Goal: Task Accomplishment & Management: Manage account settings

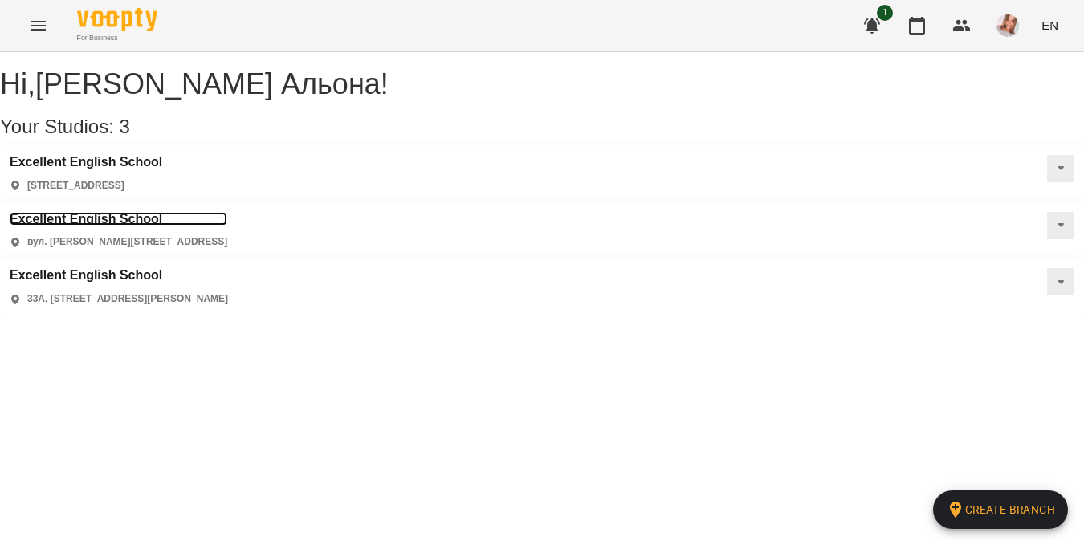
click at [227, 212] on h3 "Excellent English School" at bounding box center [119, 219] width 218 height 14
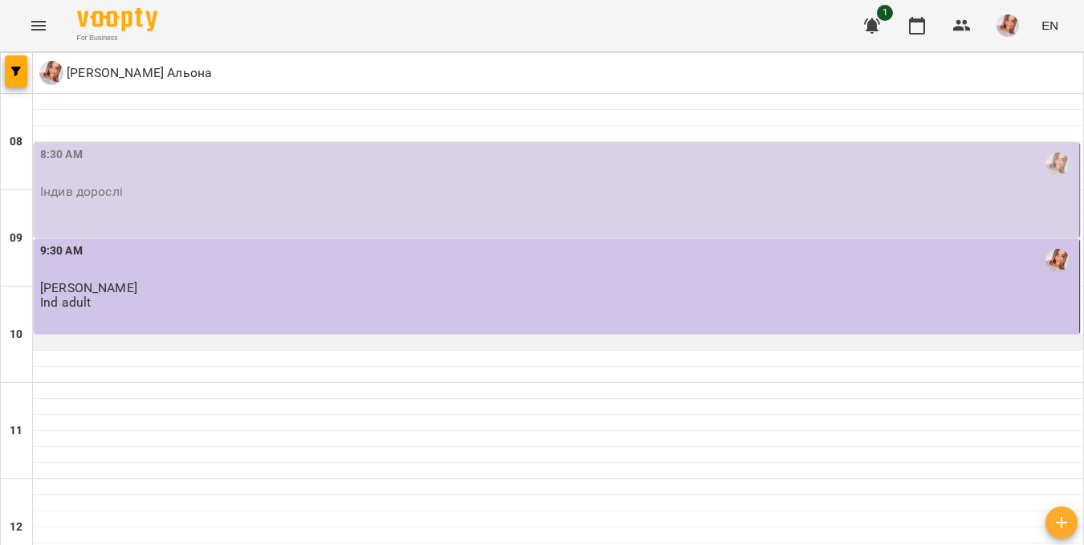
scroll to position [658, 0]
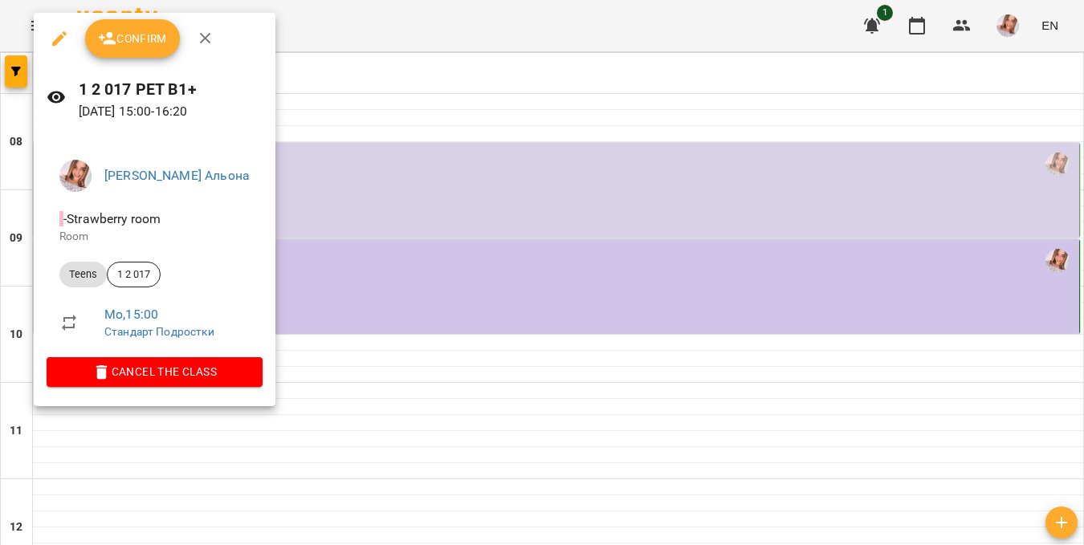
click at [154, 48] on button "Confirm" at bounding box center [132, 38] width 95 height 39
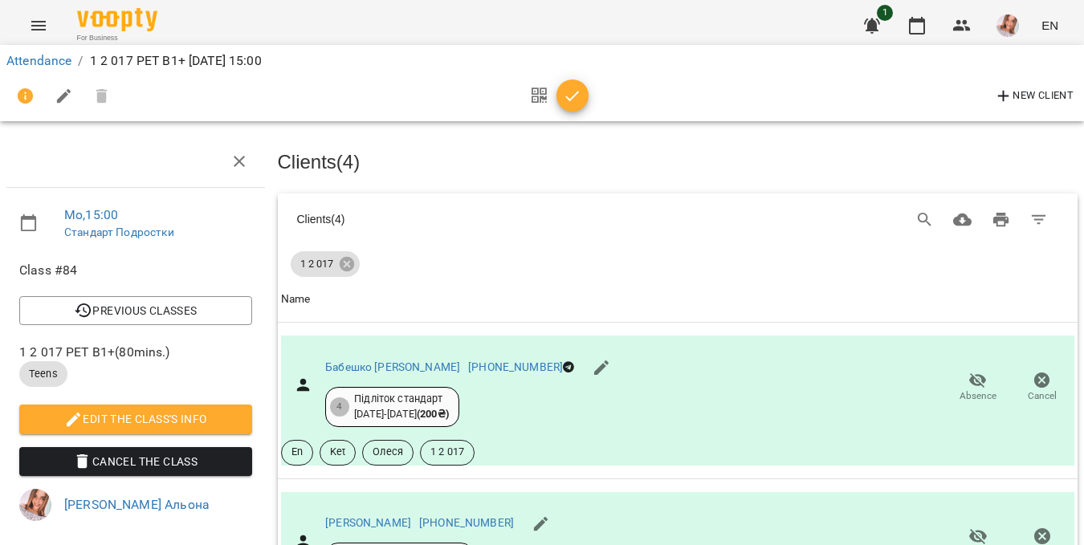
scroll to position [227, 0]
click at [970, 371] on icon "button" at bounding box center [978, 380] width 19 height 19
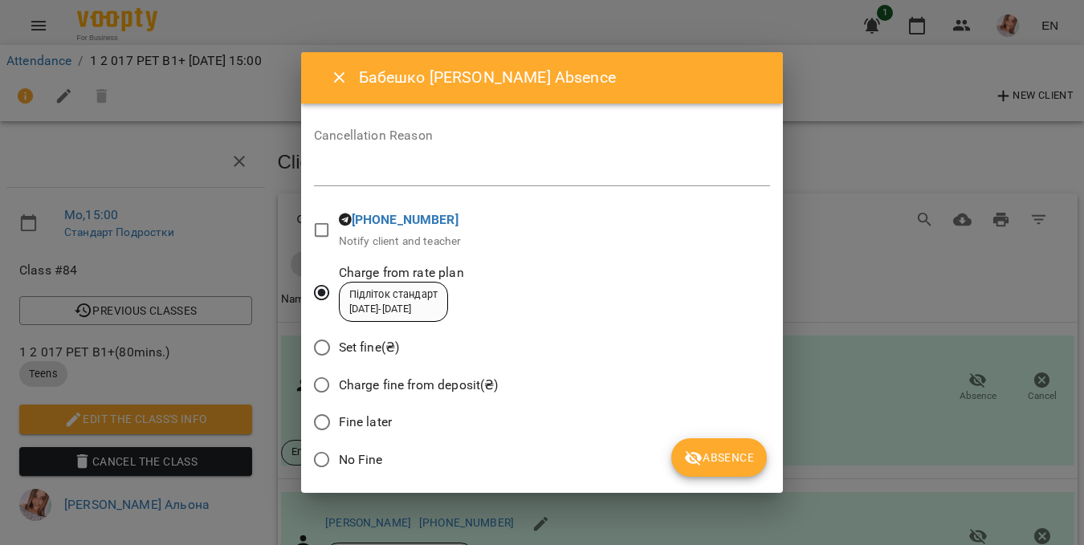
click at [714, 465] on span "Absence" at bounding box center [719, 457] width 70 height 19
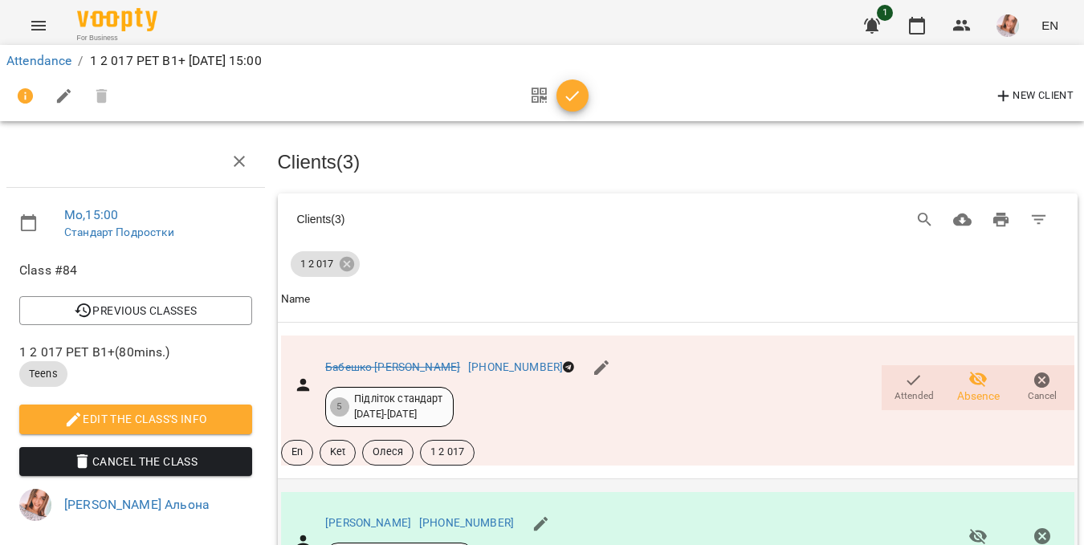
scroll to position [327, 0]
click at [979, 527] on span "Absence" at bounding box center [978, 543] width 45 height 32
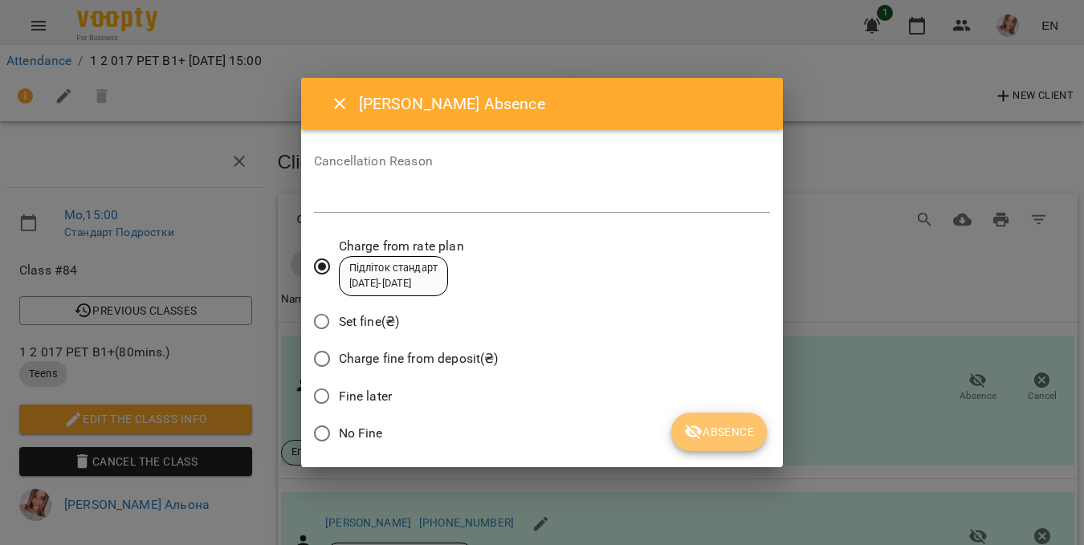
click at [725, 426] on span "Absence" at bounding box center [719, 431] width 70 height 19
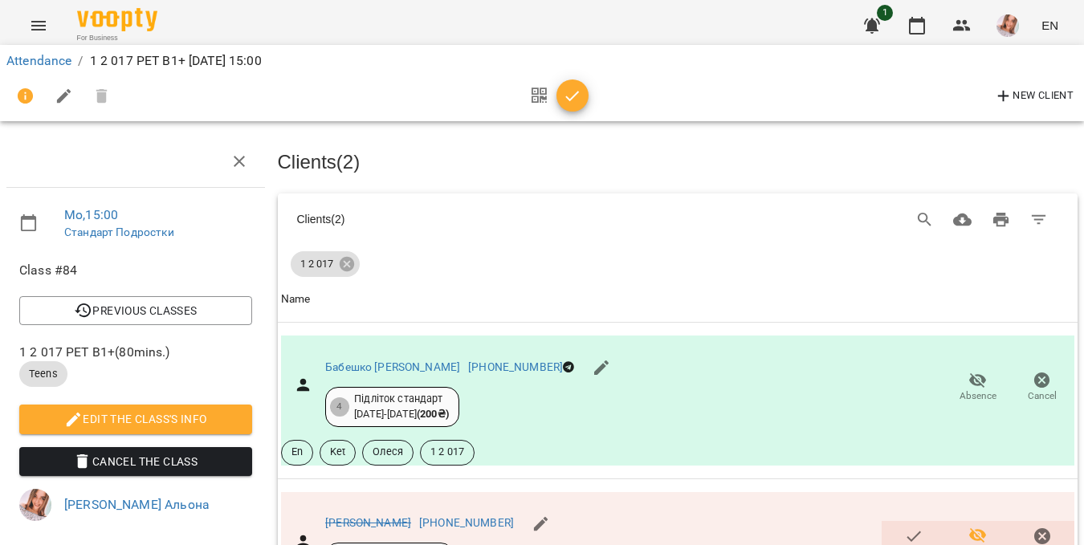
click at [573, 96] on icon "button" at bounding box center [573, 96] width 14 height 10
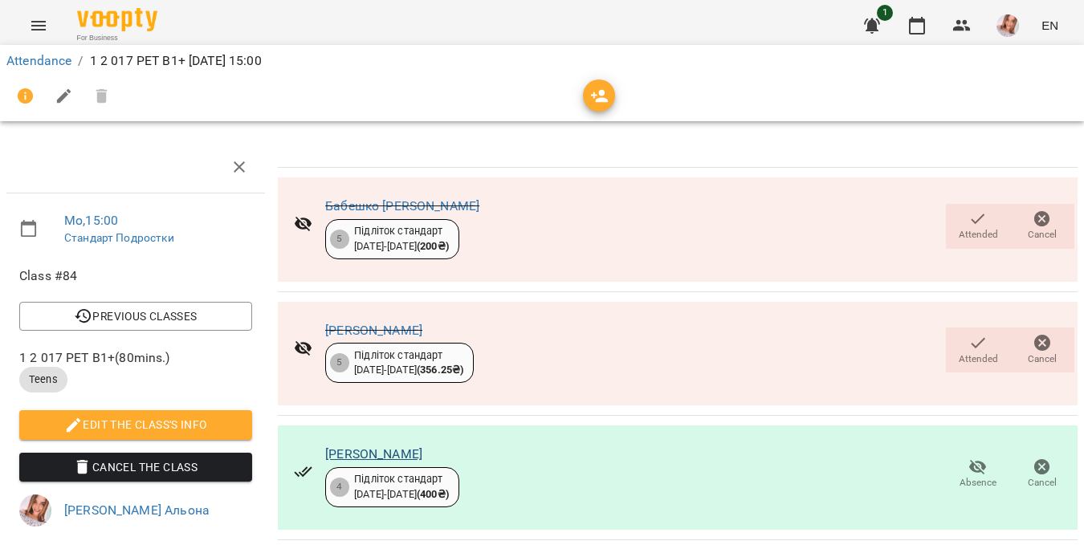
scroll to position [0, 0]
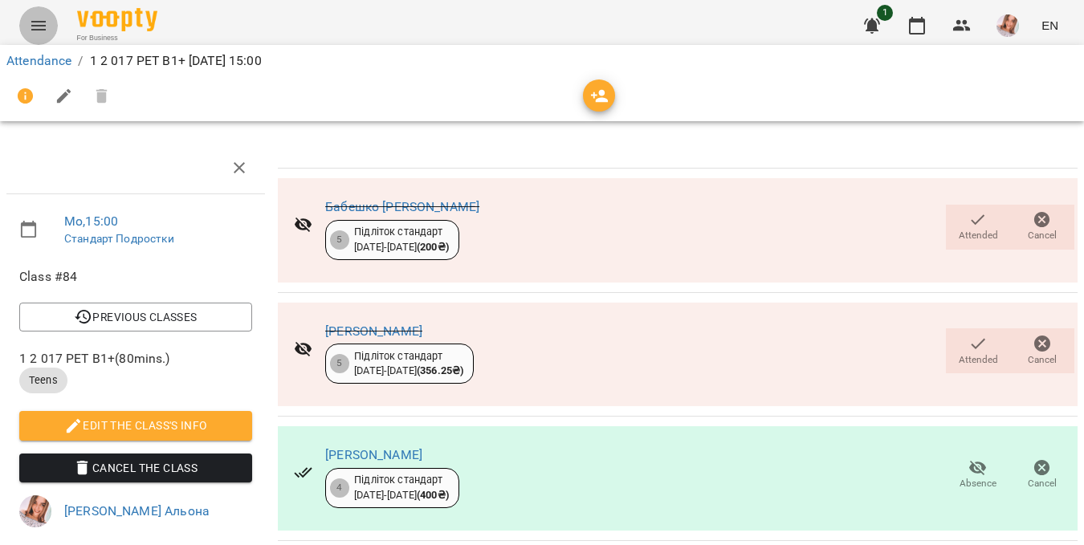
click at [43, 32] on icon "Menu" at bounding box center [38, 25] width 19 height 19
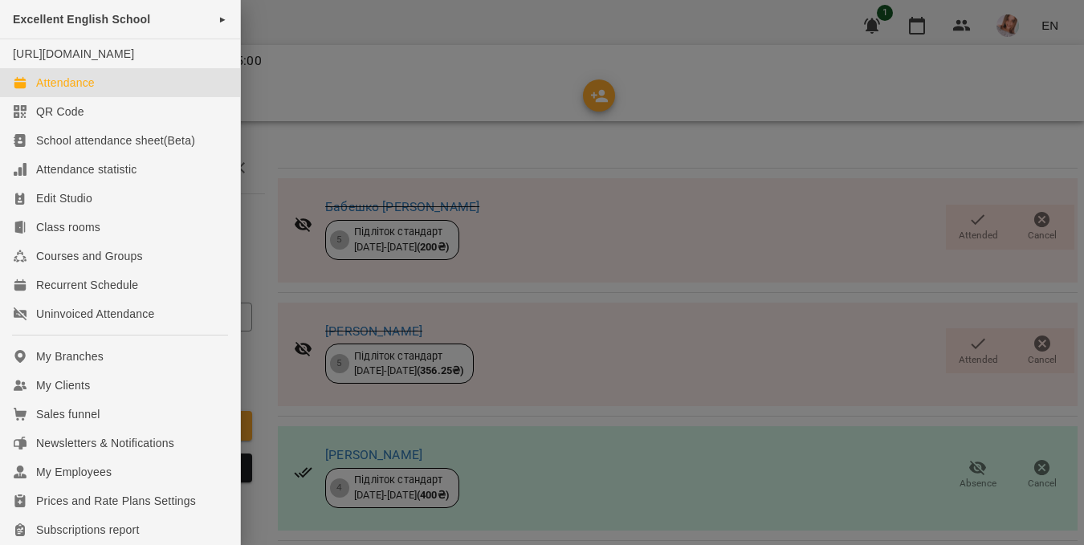
click at [84, 91] on div "Attendance" at bounding box center [65, 83] width 59 height 16
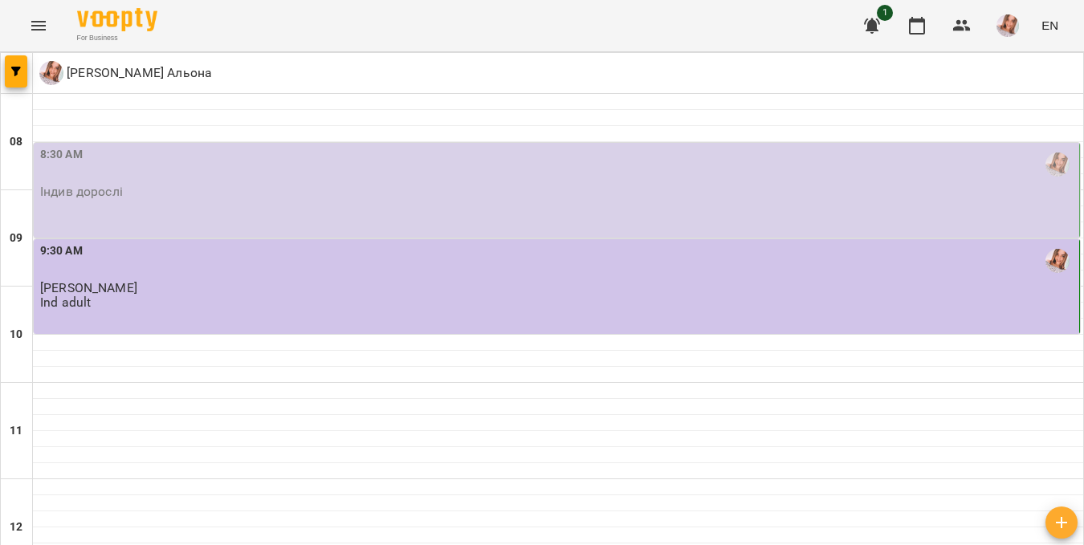
scroll to position [904, 0]
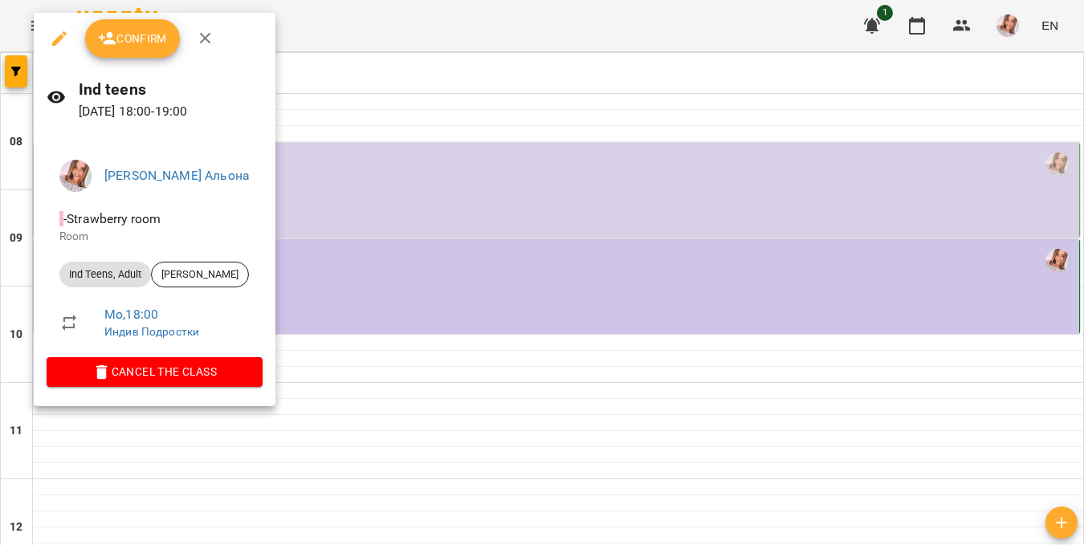
click at [137, 46] on span "Confirm" at bounding box center [132, 38] width 69 height 19
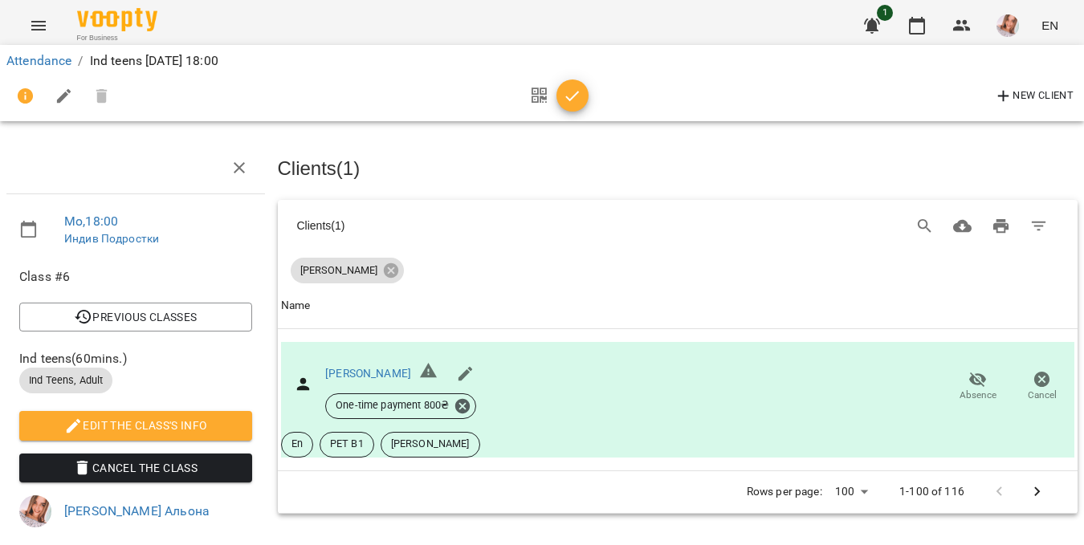
click at [577, 94] on icon "button" at bounding box center [572, 96] width 19 height 19
